Goal: Information Seeking & Learning: Learn about a topic

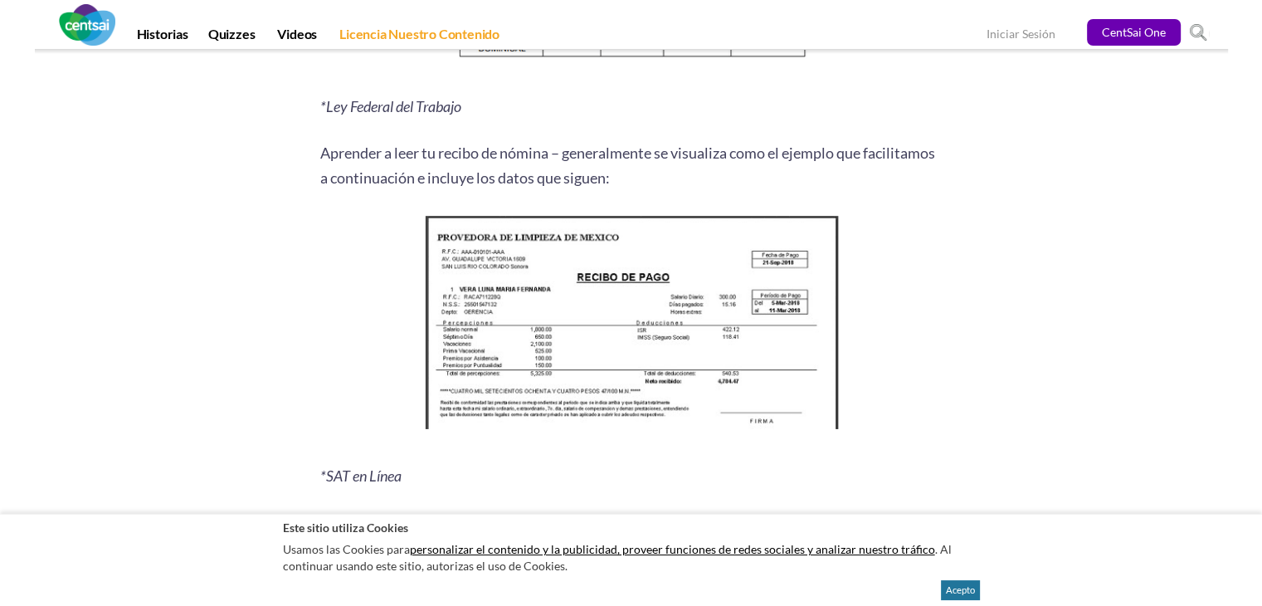
drag, startPoint x: 1265, startPoint y: 59, endPoint x: 1268, endPoint y: 295, distance: 235.7
click at [1261, 295] on html "Historias Quizzes Videos Licencia Nuestro Contenido GO CentSai One Iniciar Sesi…" at bounding box center [631, 437] width 1262 height 4996
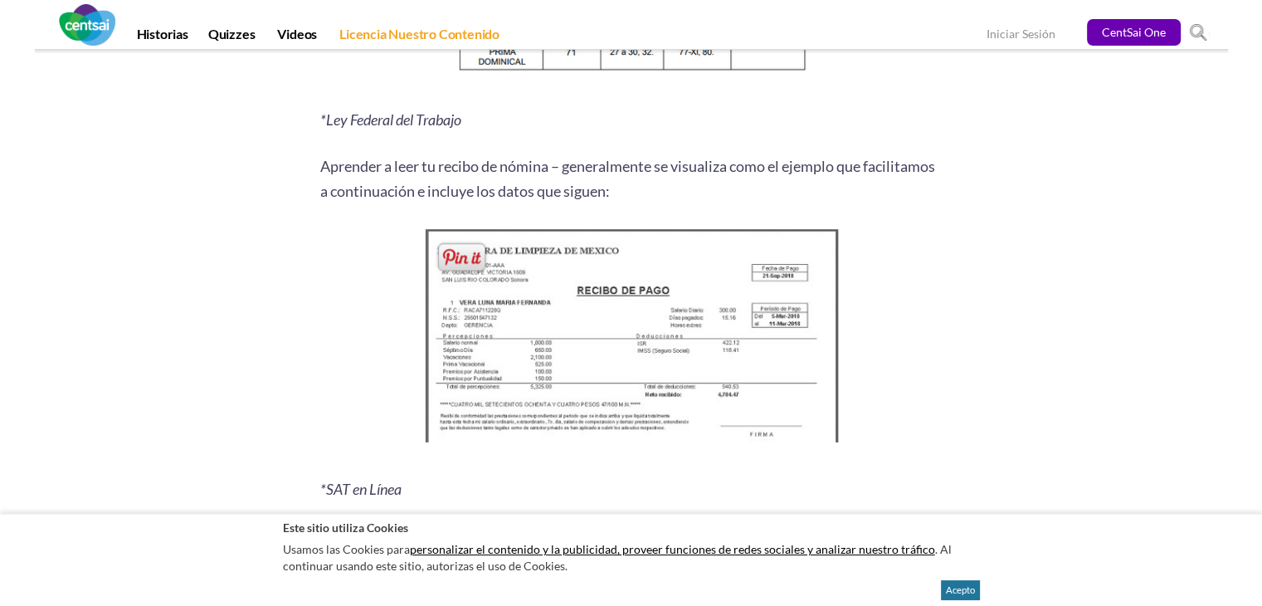
scroll to position [2053, 0]
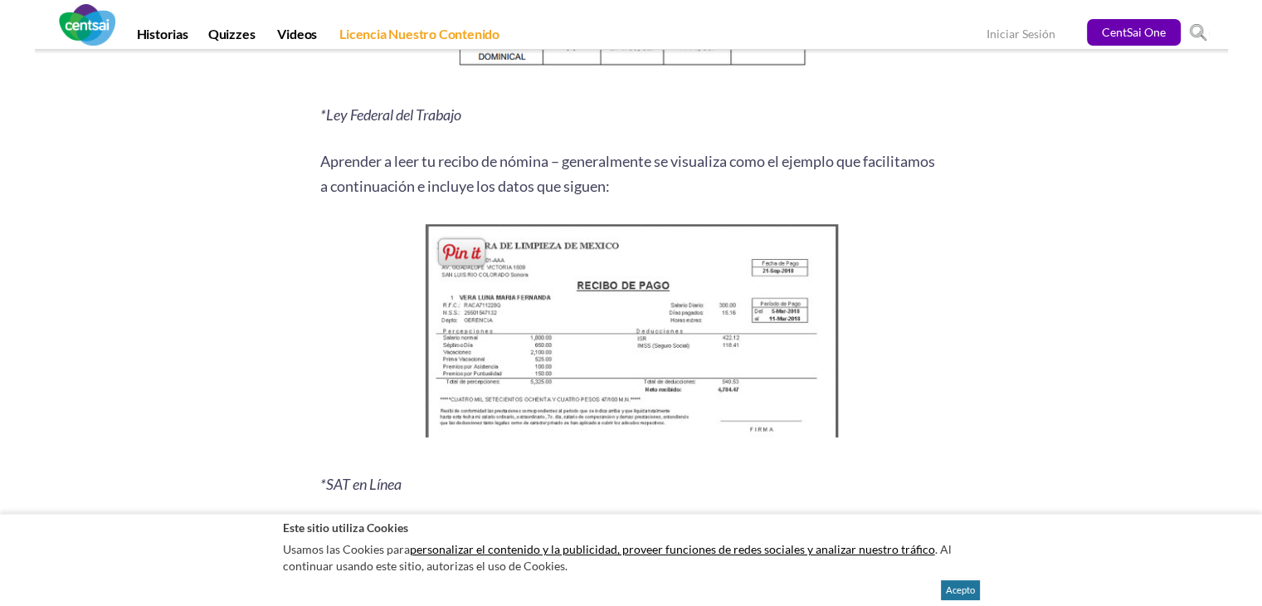
click at [543, 309] on img at bounding box center [631, 334] width 426 height 231
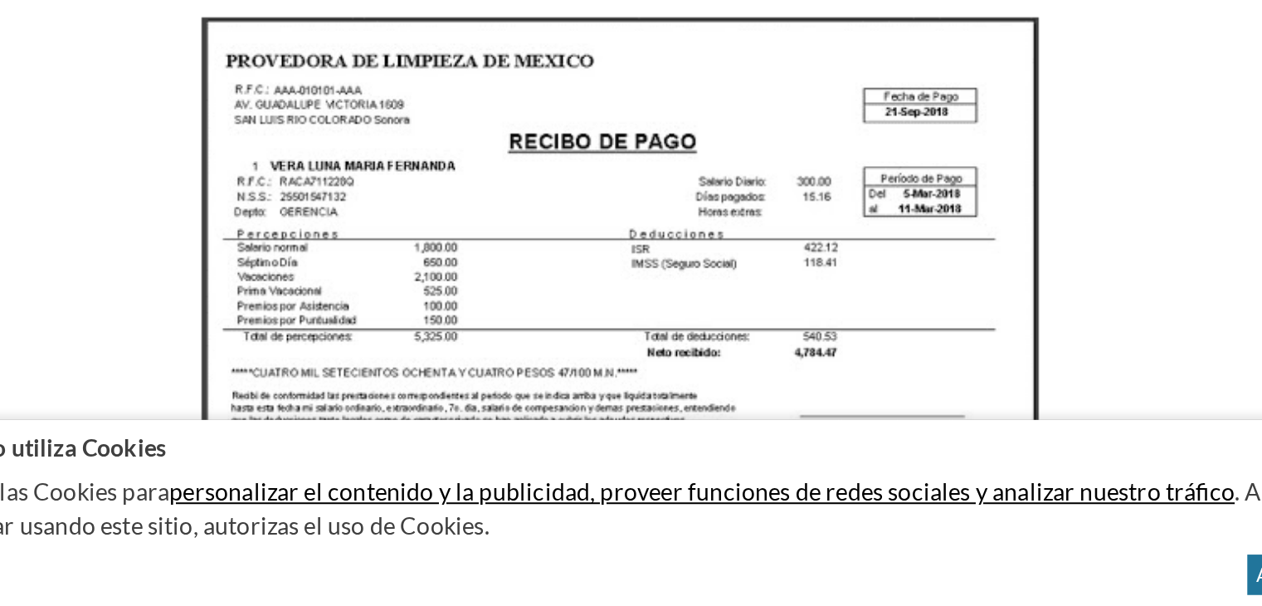
scroll to position [1961, 0]
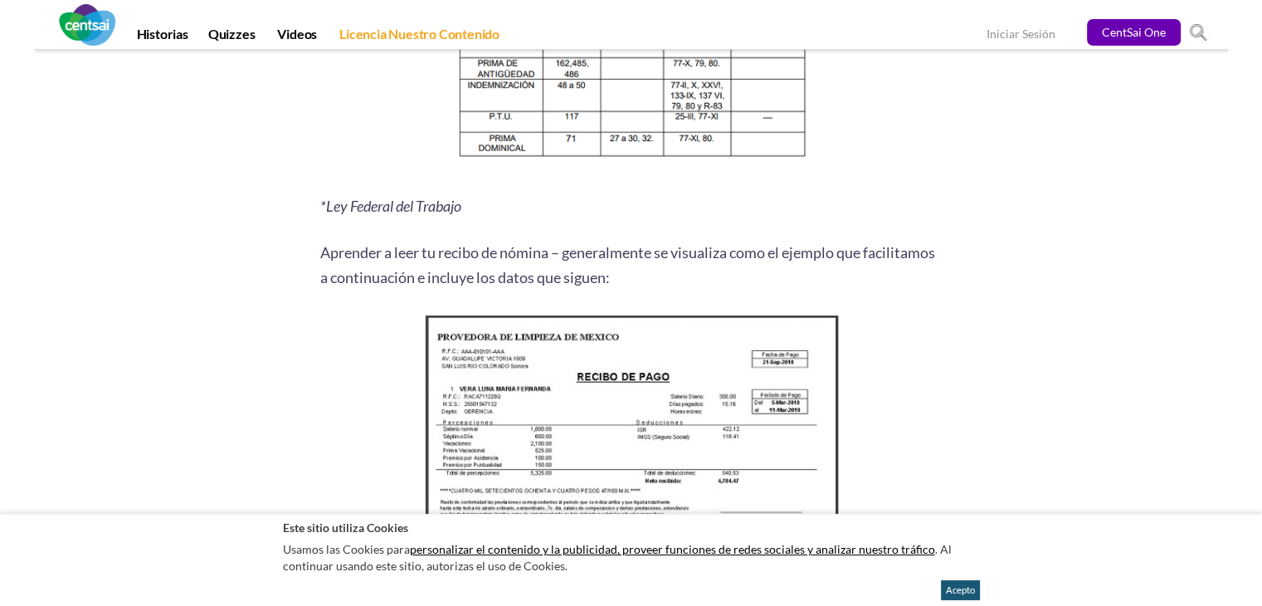
click at [957, 588] on button "Acepto" at bounding box center [960, 590] width 39 height 20
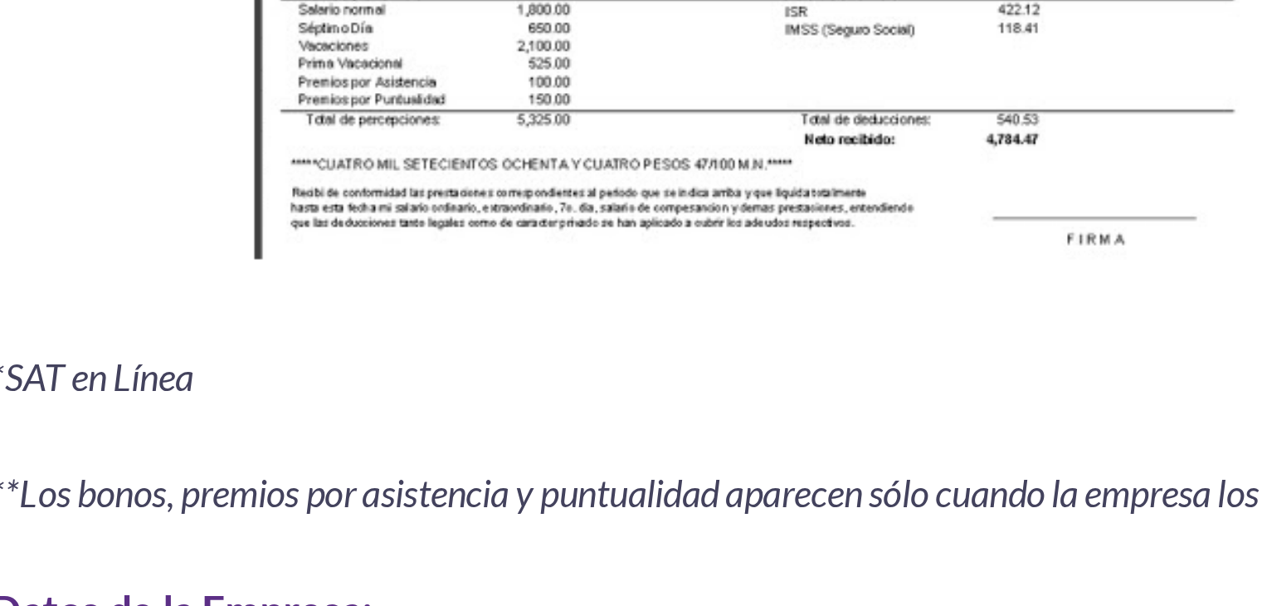
scroll to position [2117, 0]
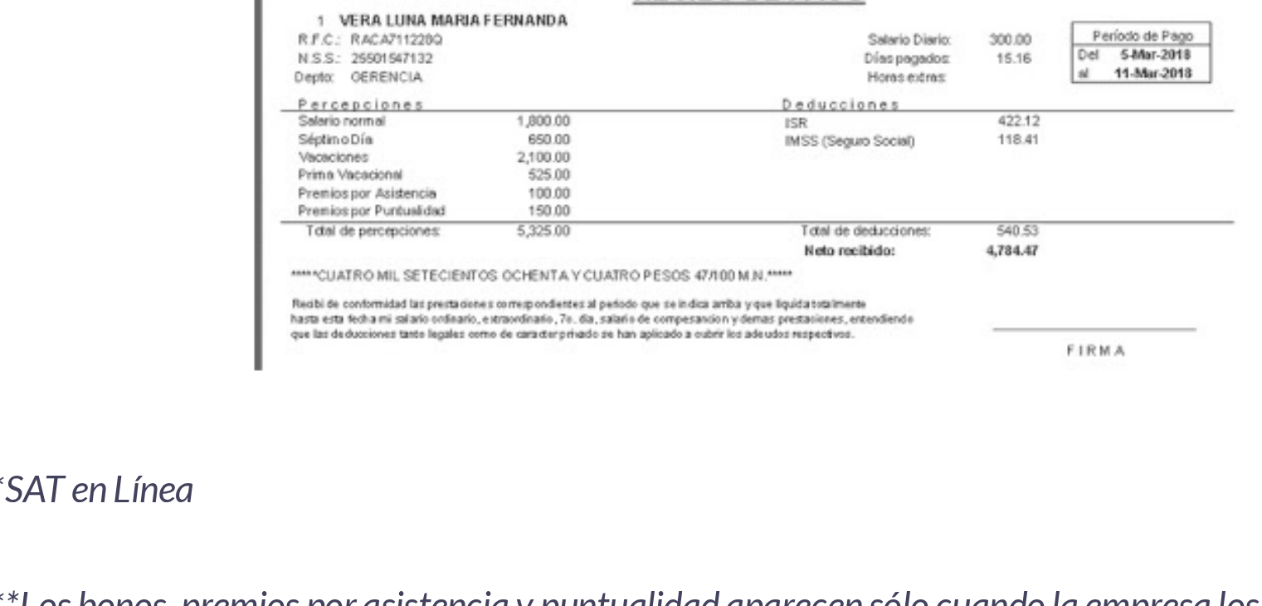
click at [650, 334] on img at bounding box center [631, 270] width 426 height 231
